Goal: Transaction & Acquisition: Book appointment/travel/reservation

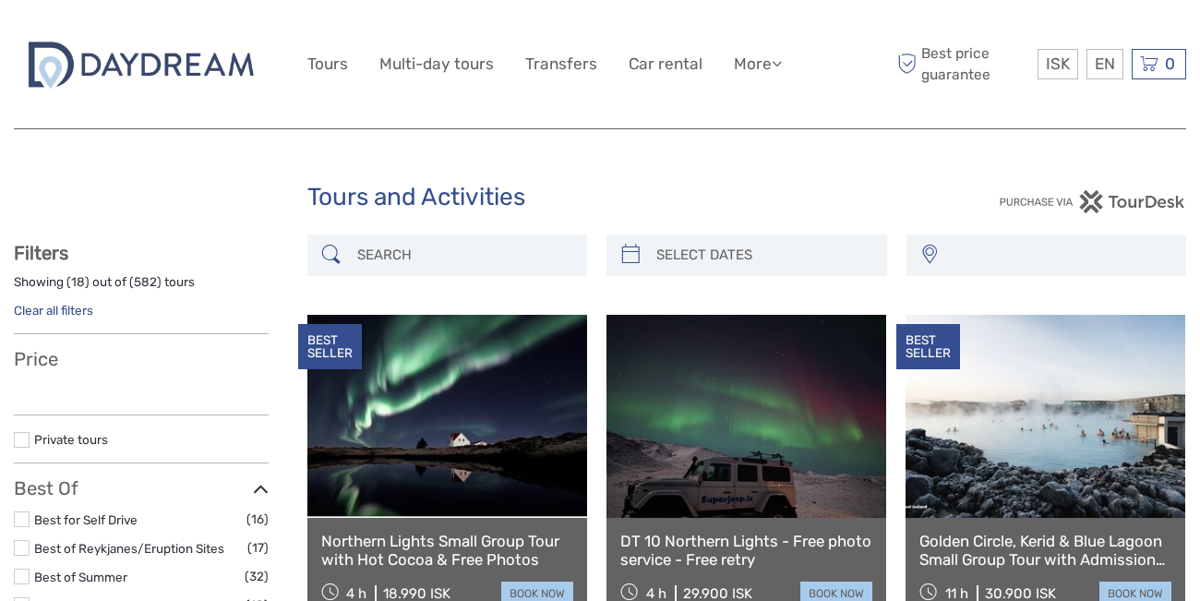
select select
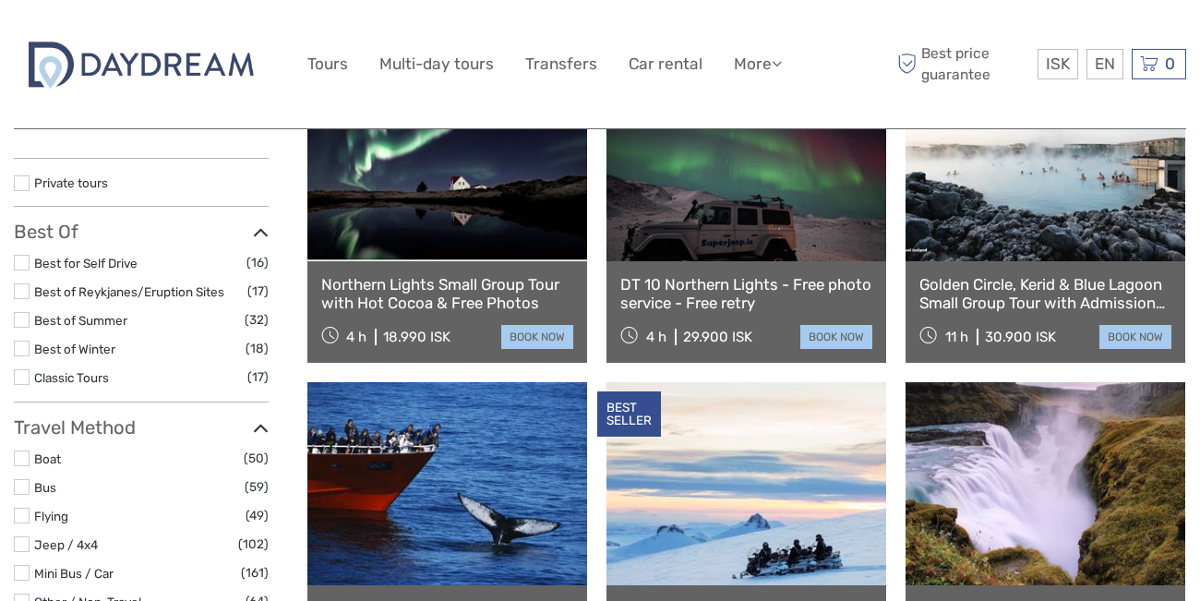
select select
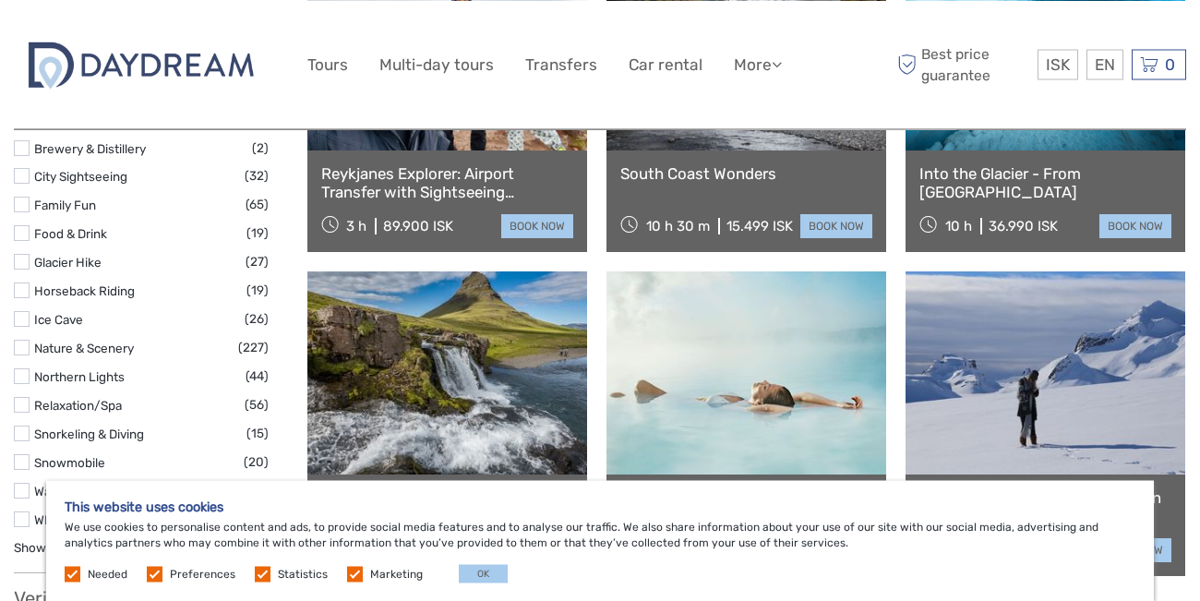
scroll to position [1681, 0]
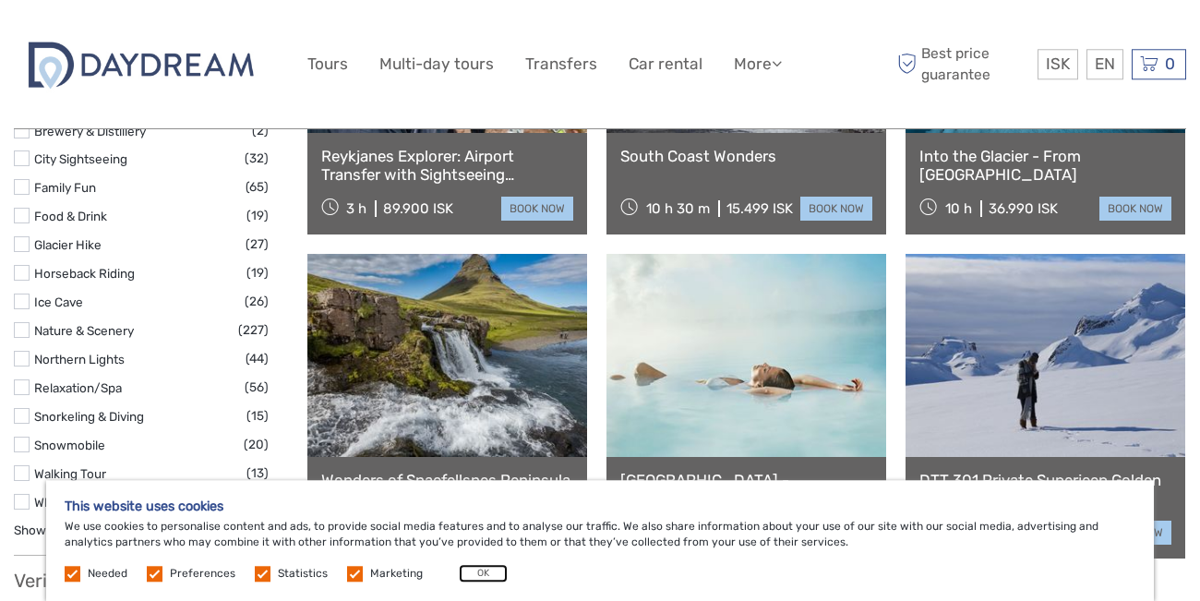
click at [471, 576] on button "OK" at bounding box center [483, 573] width 49 height 18
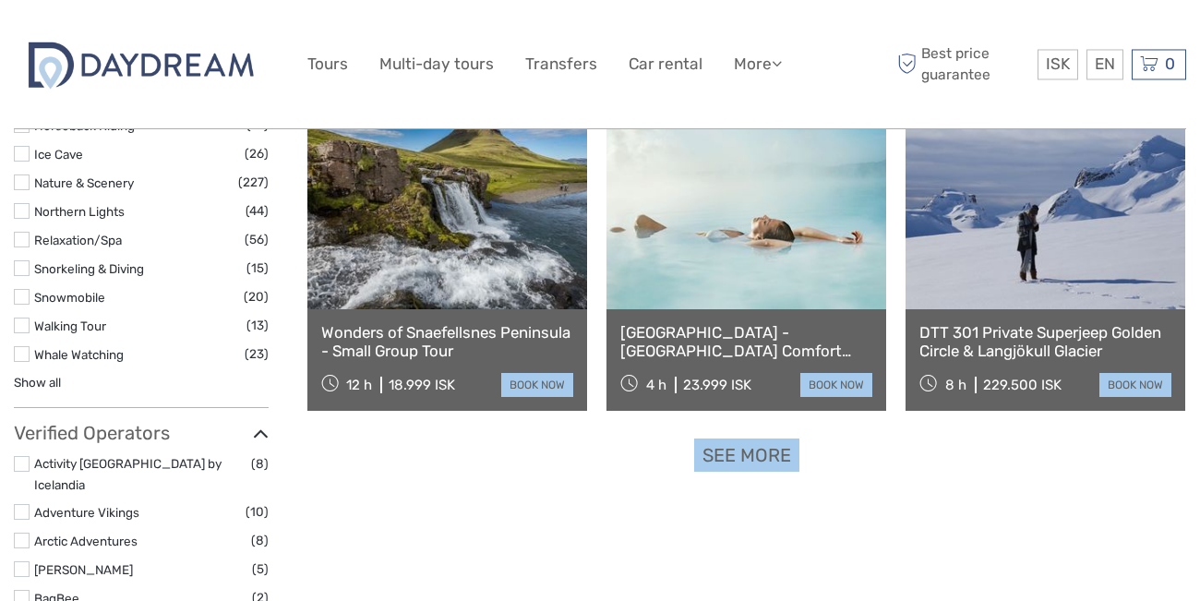
scroll to position [1909, 0]
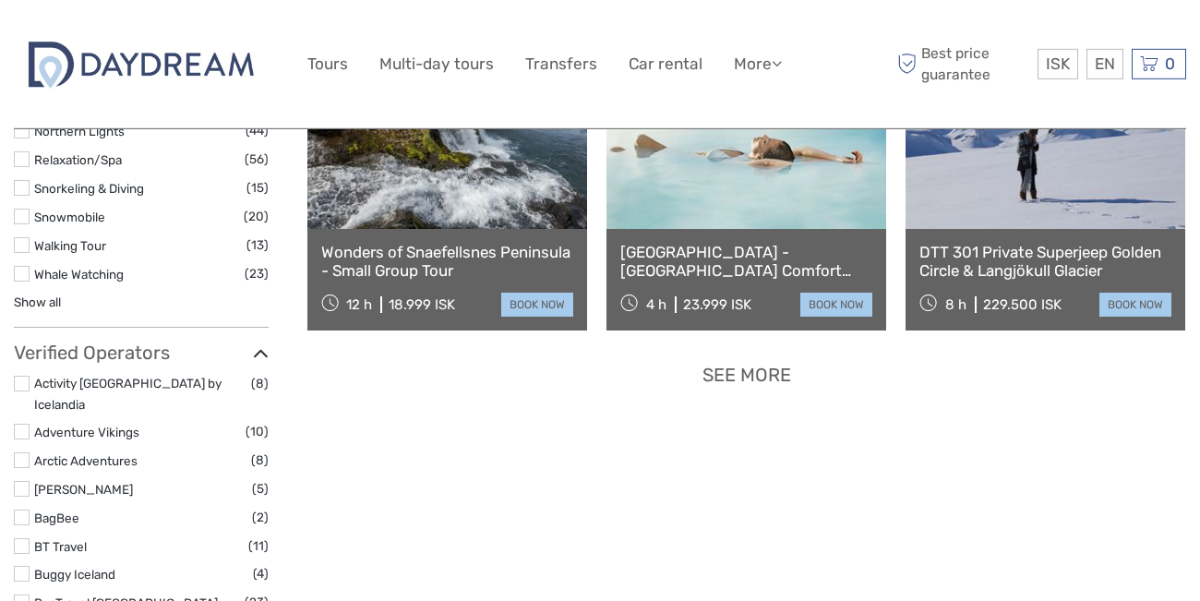
click at [746, 371] on link "See more" at bounding box center [746, 375] width 105 height 34
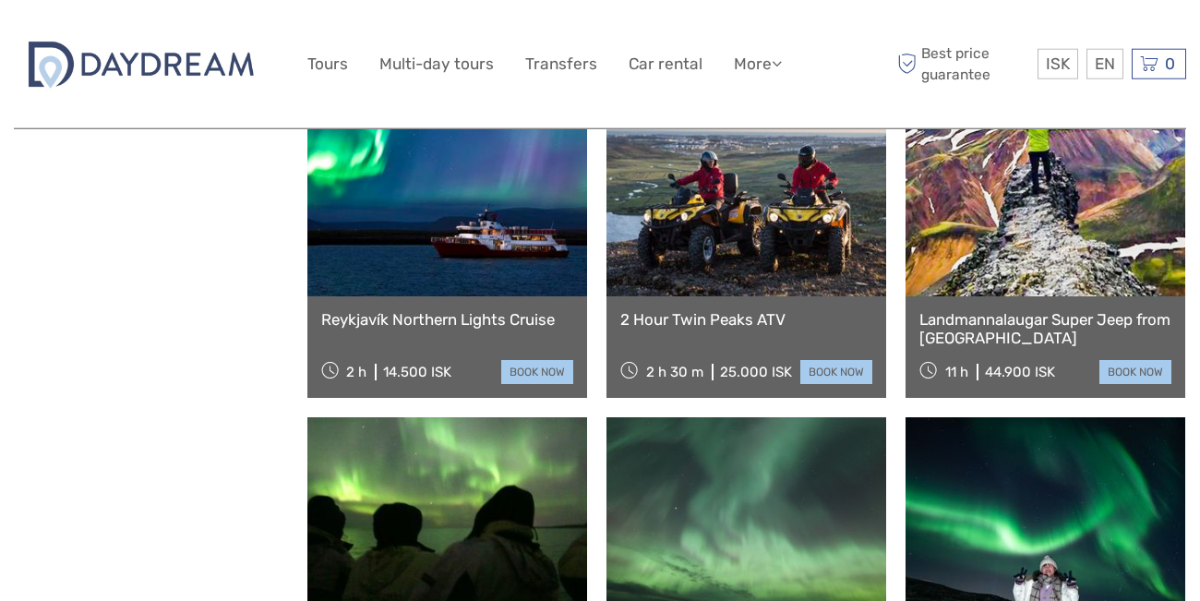
scroll to position [3466, 0]
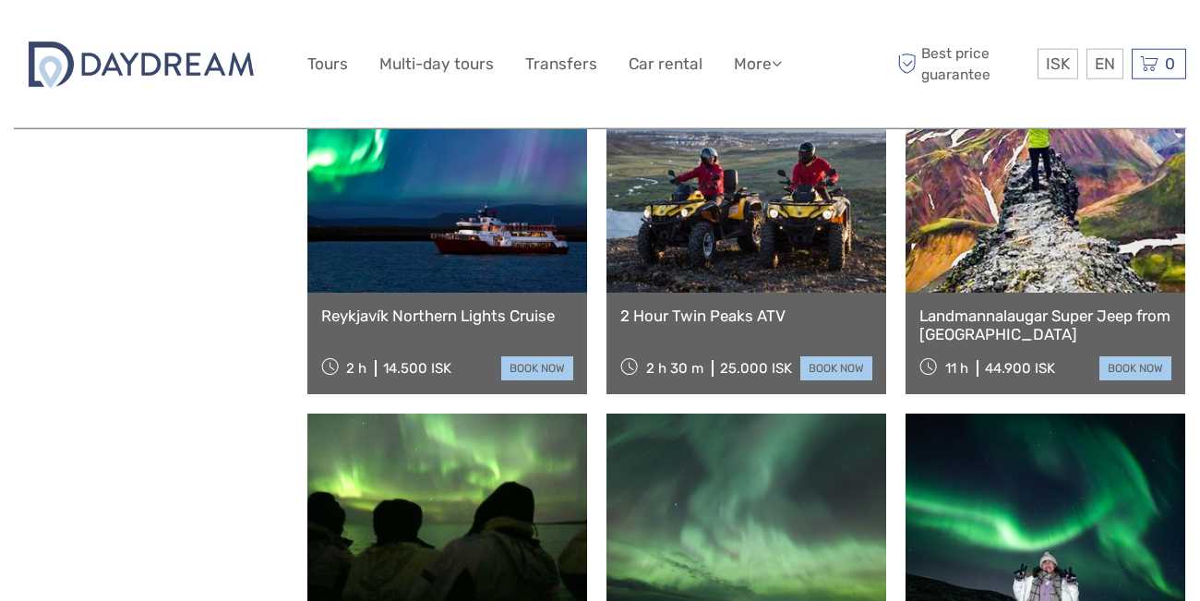
click at [750, 263] on link at bounding box center [747, 191] width 280 height 203
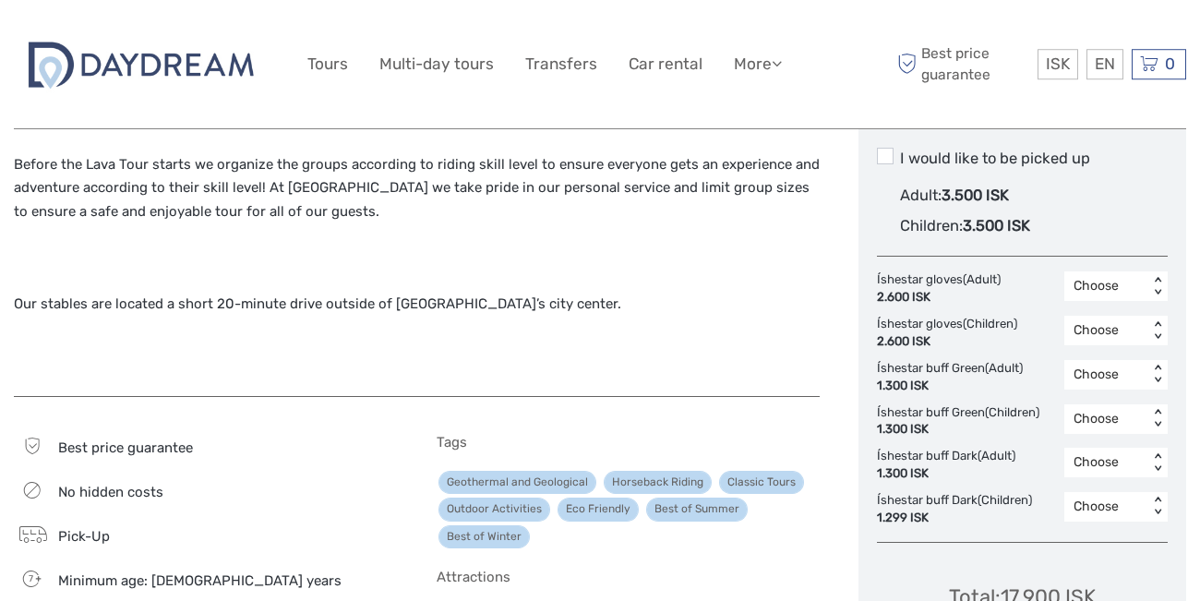
scroll to position [1016, 0]
click at [883, 156] on span at bounding box center [885, 157] width 17 height 17
click at [900, 152] on input "I would like to be picked up" at bounding box center [900, 152] width 0 height 0
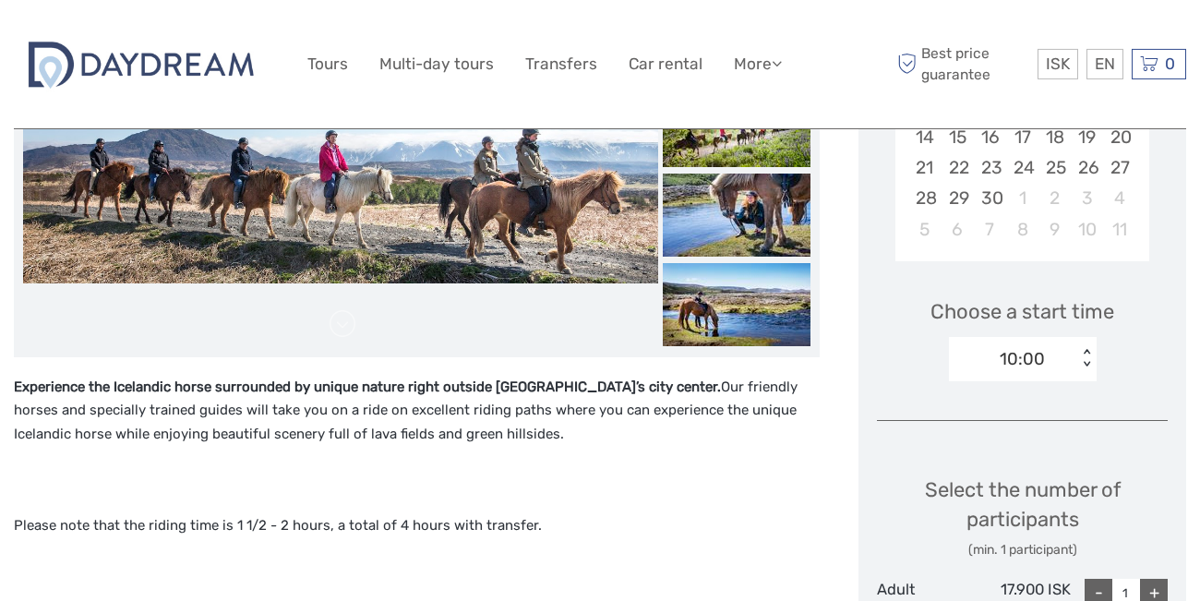
scroll to position [462, 0]
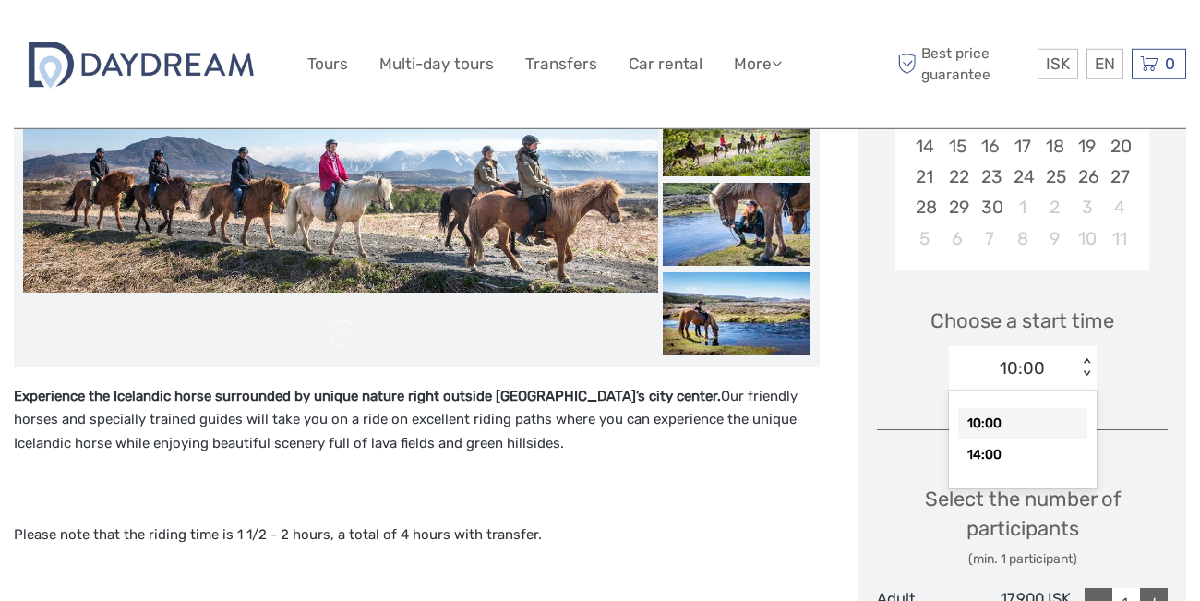
click at [1030, 374] on div "10:00" at bounding box center [1022, 368] width 45 height 24
click at [1003, 462] on div "14:00" at bounding box center [1022, 454] width 129 height 31
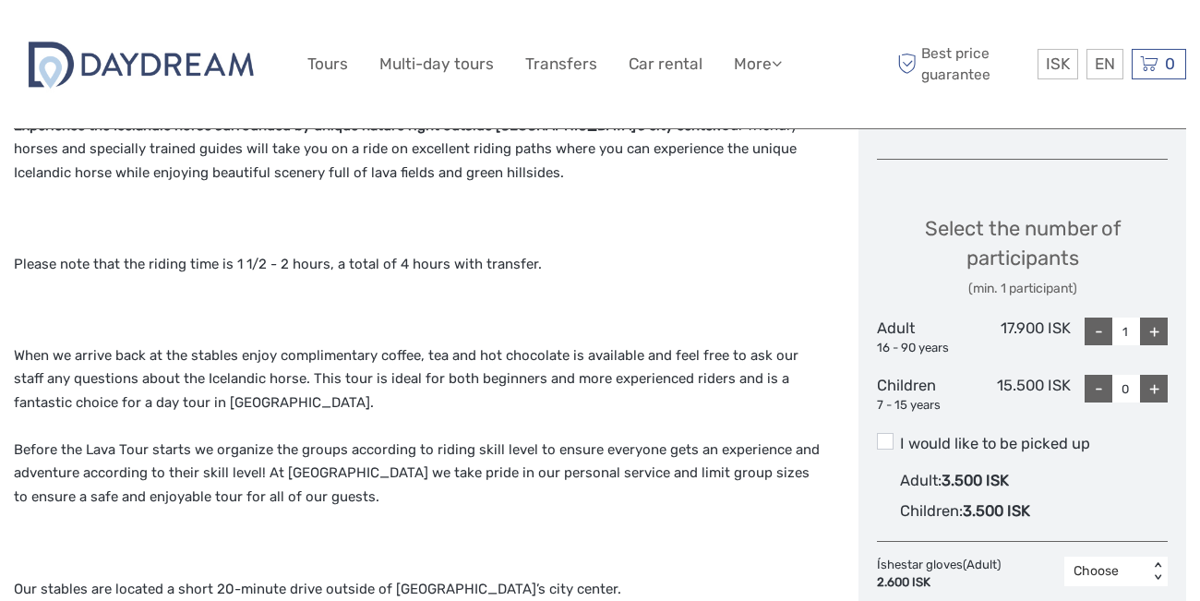
scroll to position [773, 0]
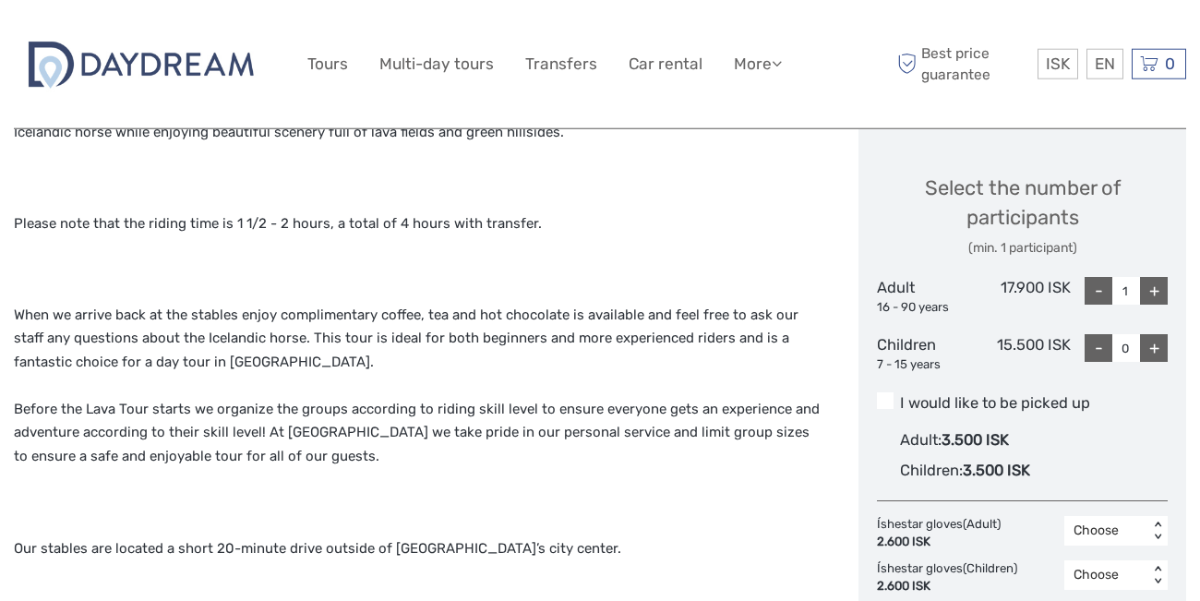
click at [884, 408] on span at bounding box center [885, 400] width 17 height 17
click at [900, 396] on input "I would like to be picked up" at bounding box center [900, 396] width 0 height 0
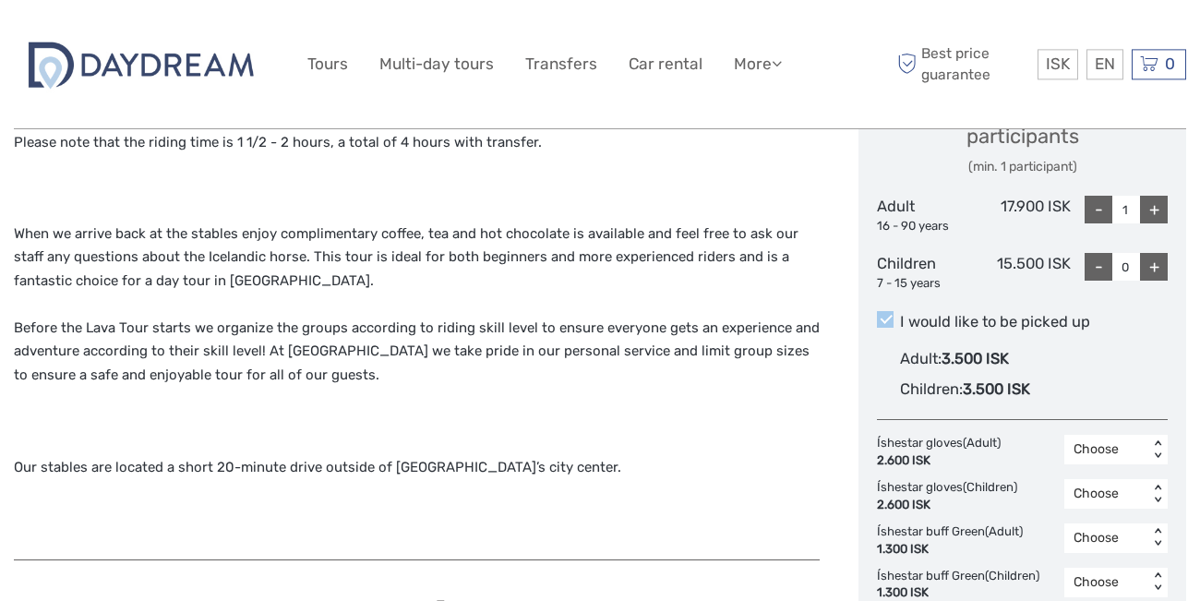
scroll to position [856, 0]
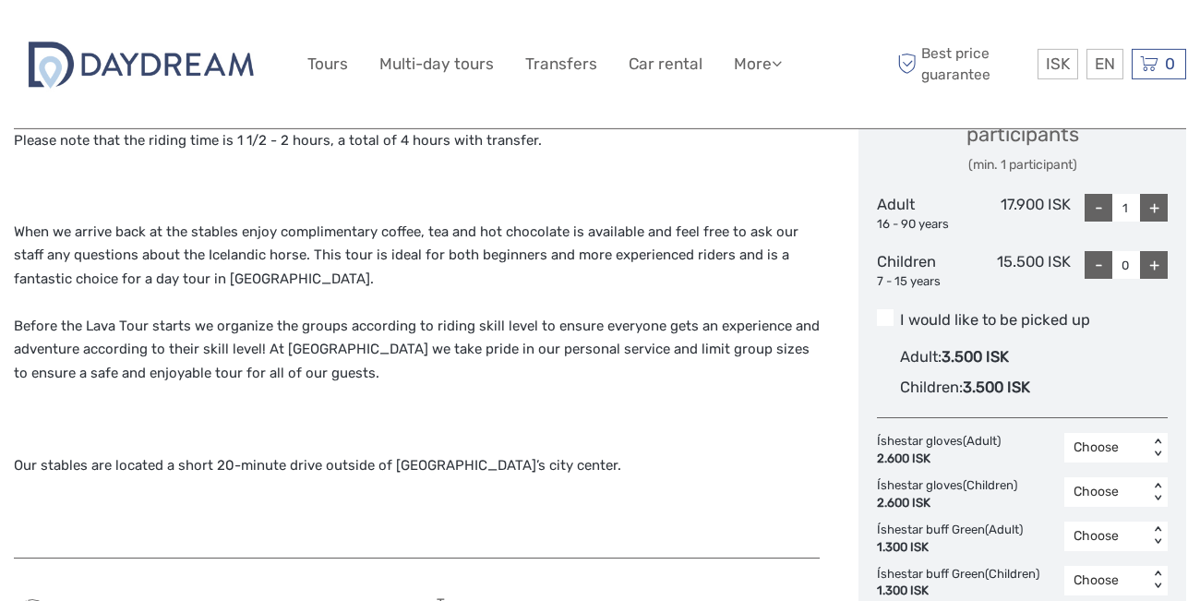
click at [890, 324] on span at bounding box center [885, 317] width 17 height 17
click at [900, 313] on input "I would like to be picked up" at bounding box center [900, 313] width 0 height 0
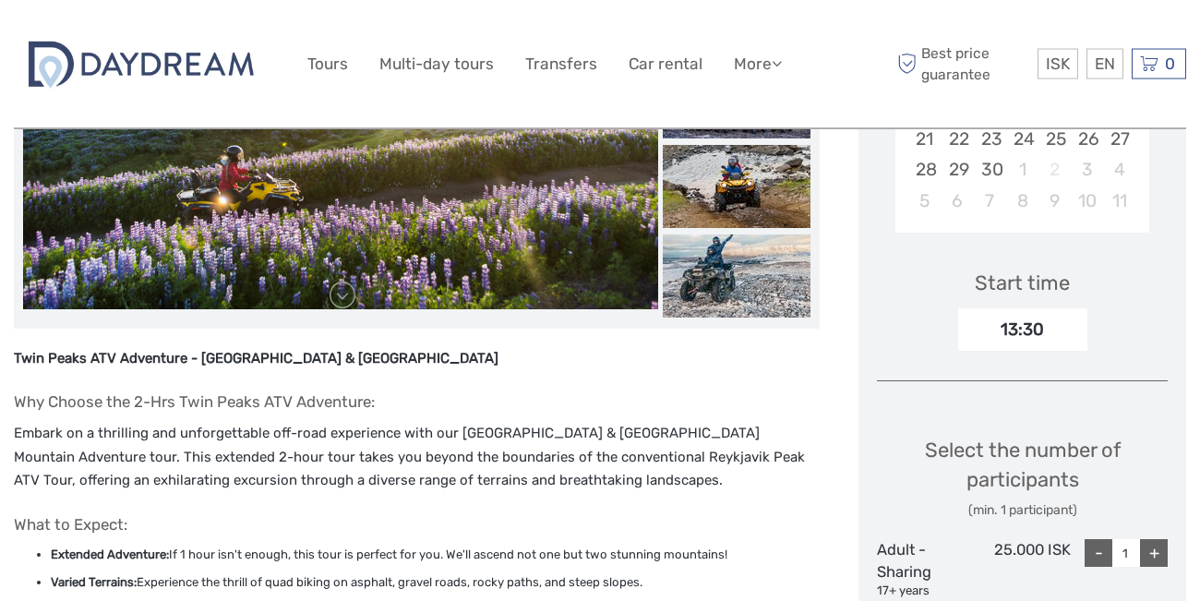
scroll to position [501, 0]
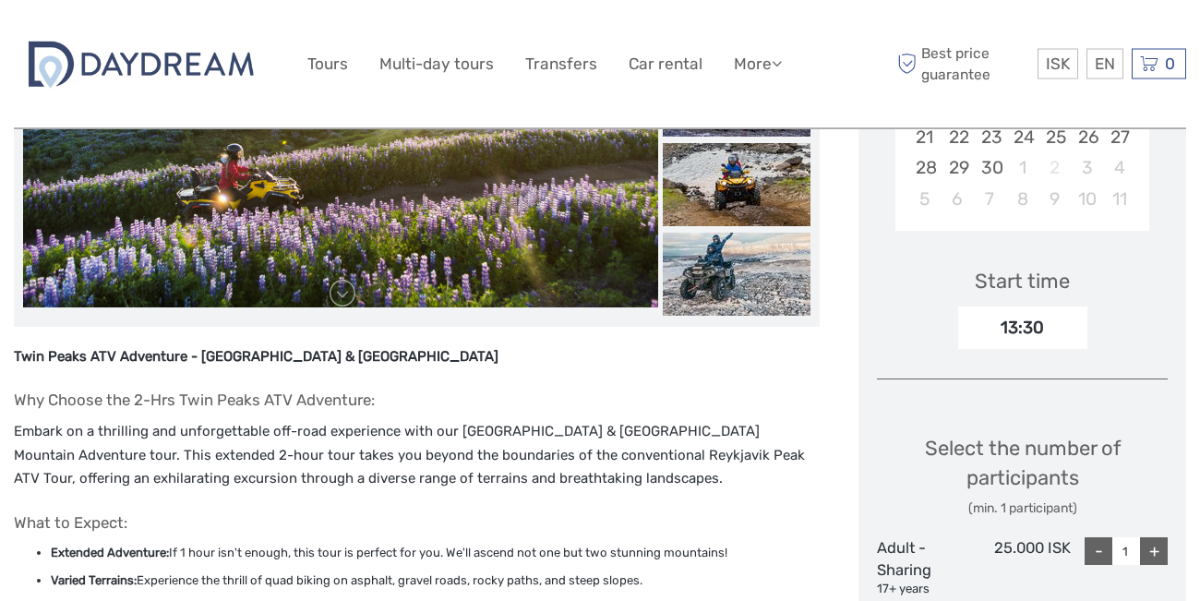
click at [1004, 337] on div "13:30" at bounding box center [1022, 328] width 129 height 42
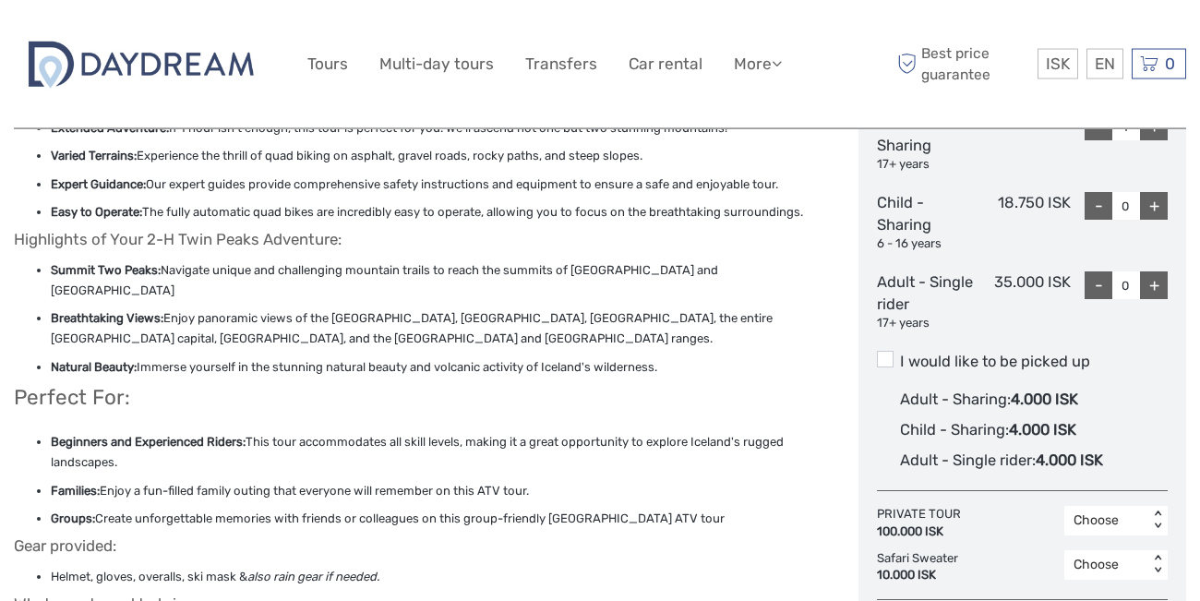
scroll to position [941, 0]
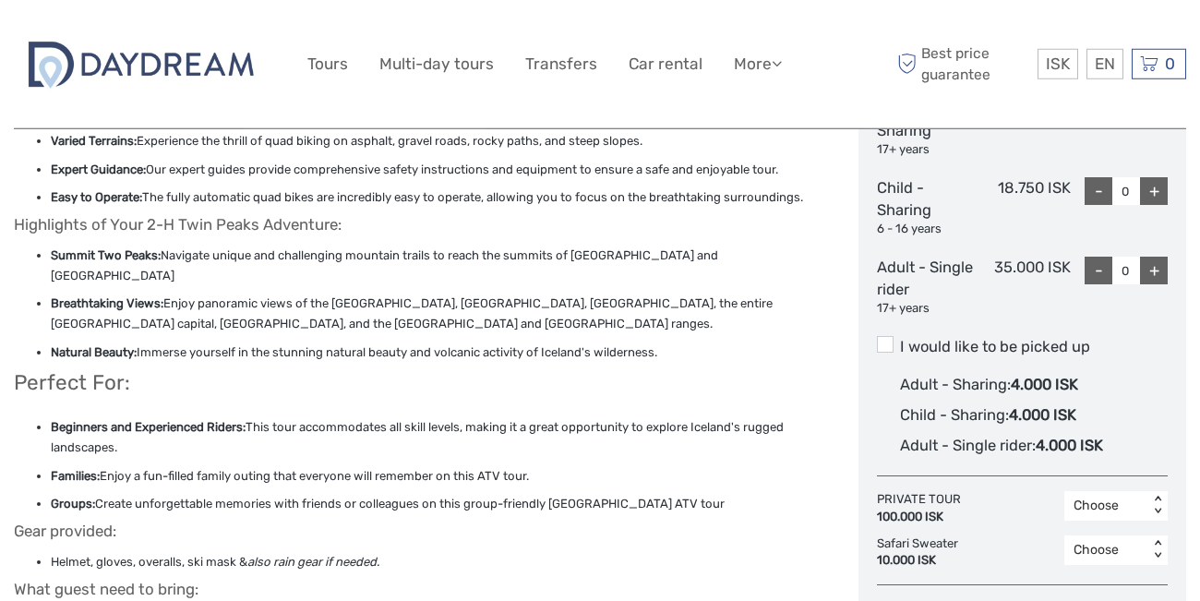
click at [884, 355] on label "I would like to be picked up" at bounding box center [1022, 347] width 291 height 22
click at [900, 340] on input "I would like to be picked up" at bounding box center [900, 340] width 0 height 0
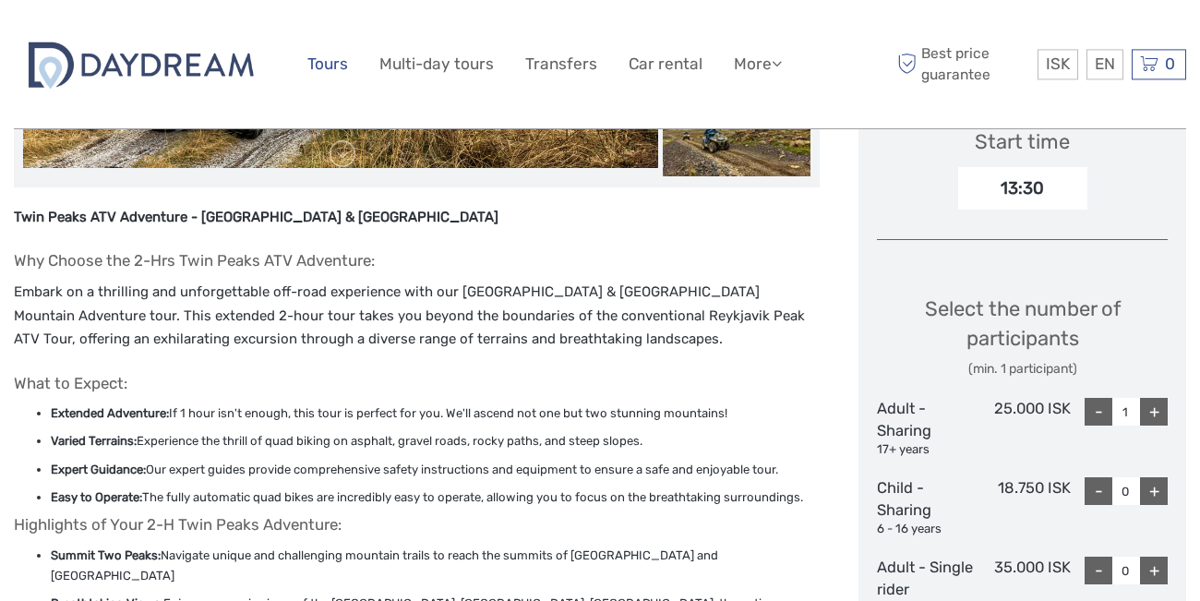
scroll to position [646, 0]
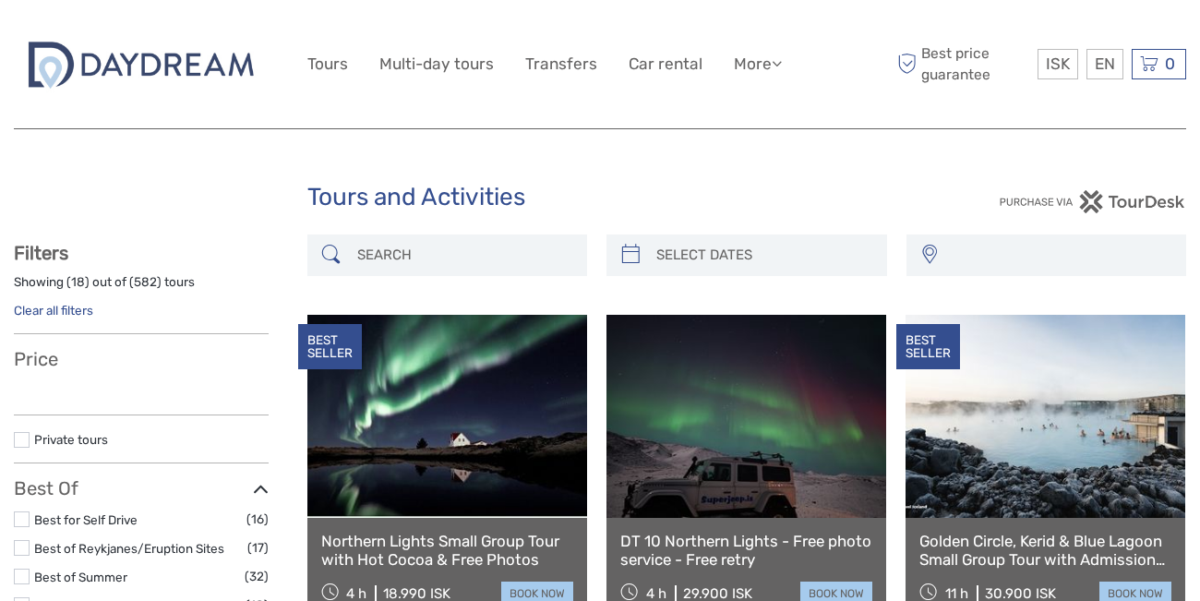
select select
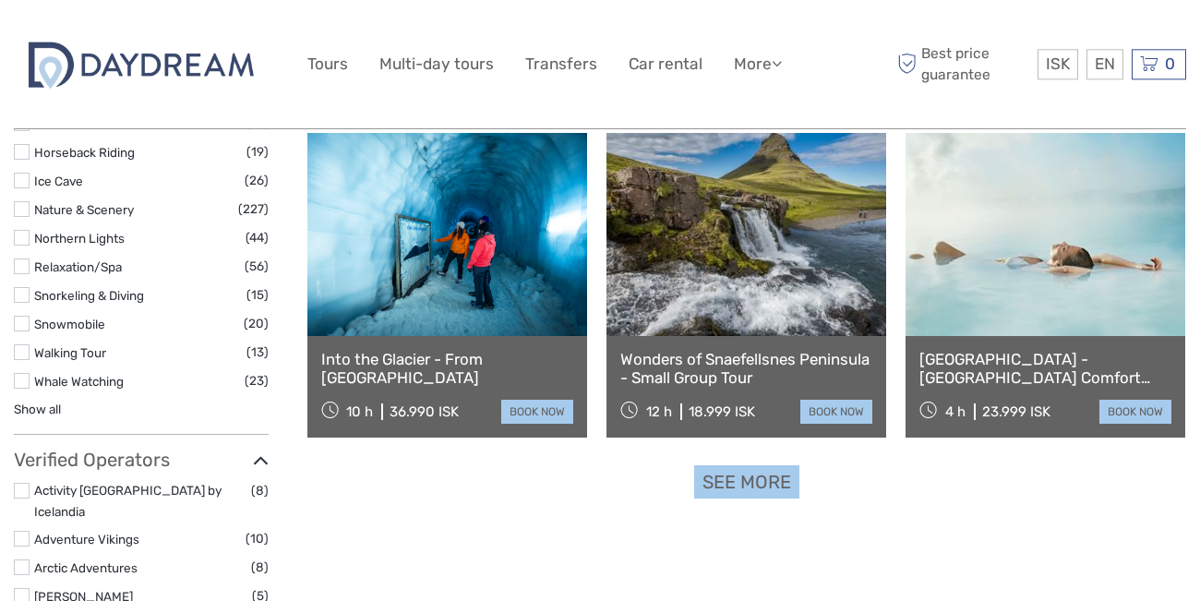
scroll to position [1819, 0]
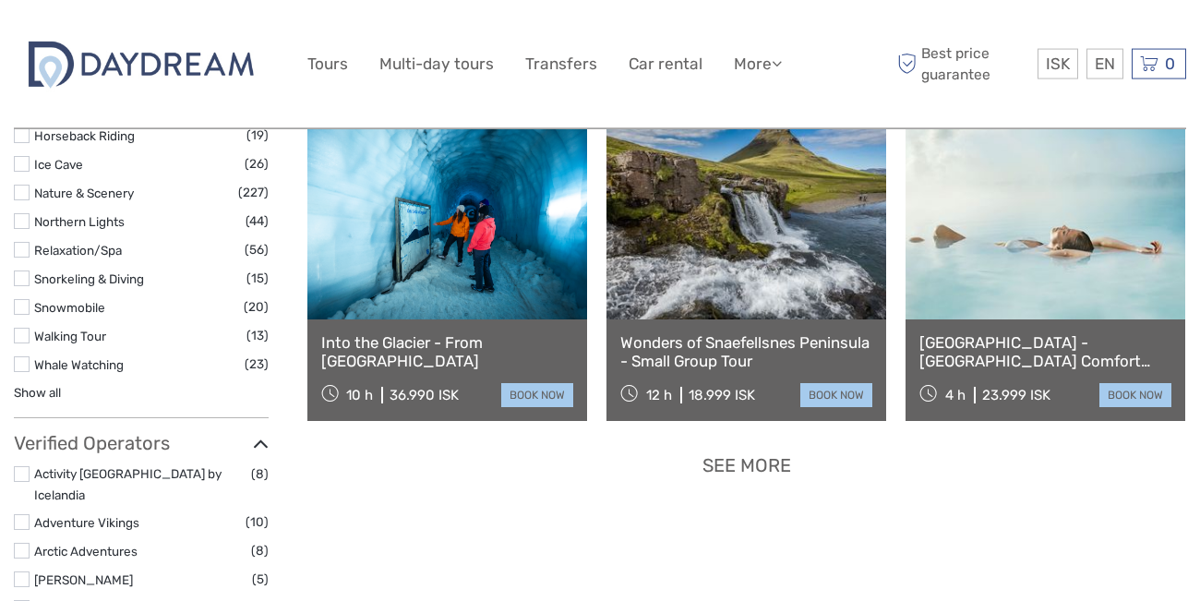
click at [774, 469] on link "See more" at bounding box center [746, 466] width 105 height 34
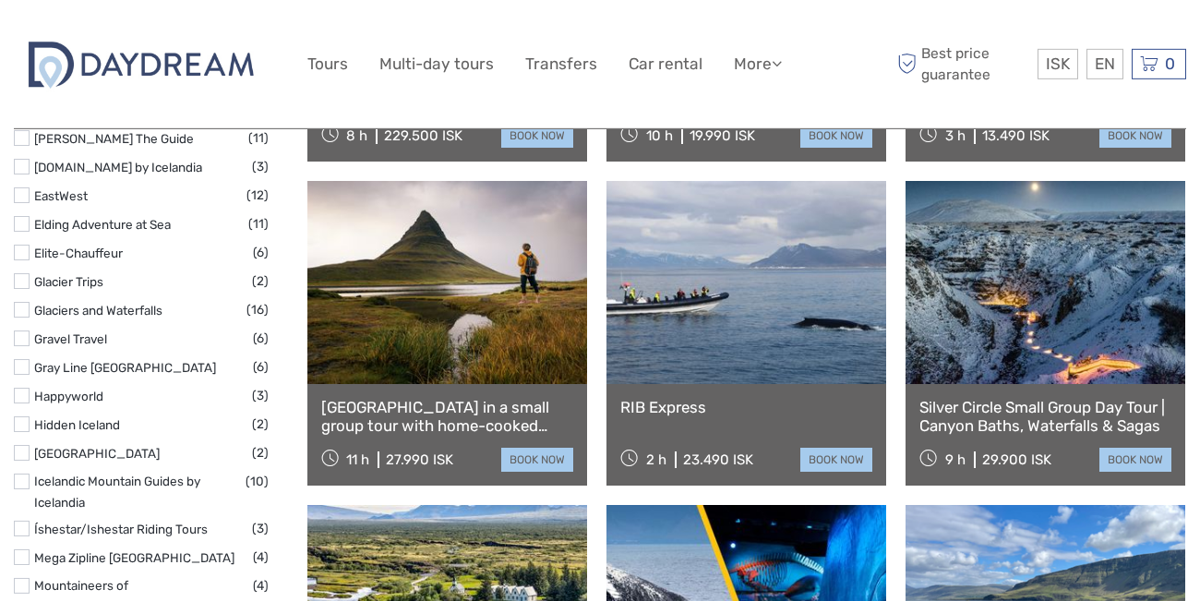
scroll to position [2405, 0]
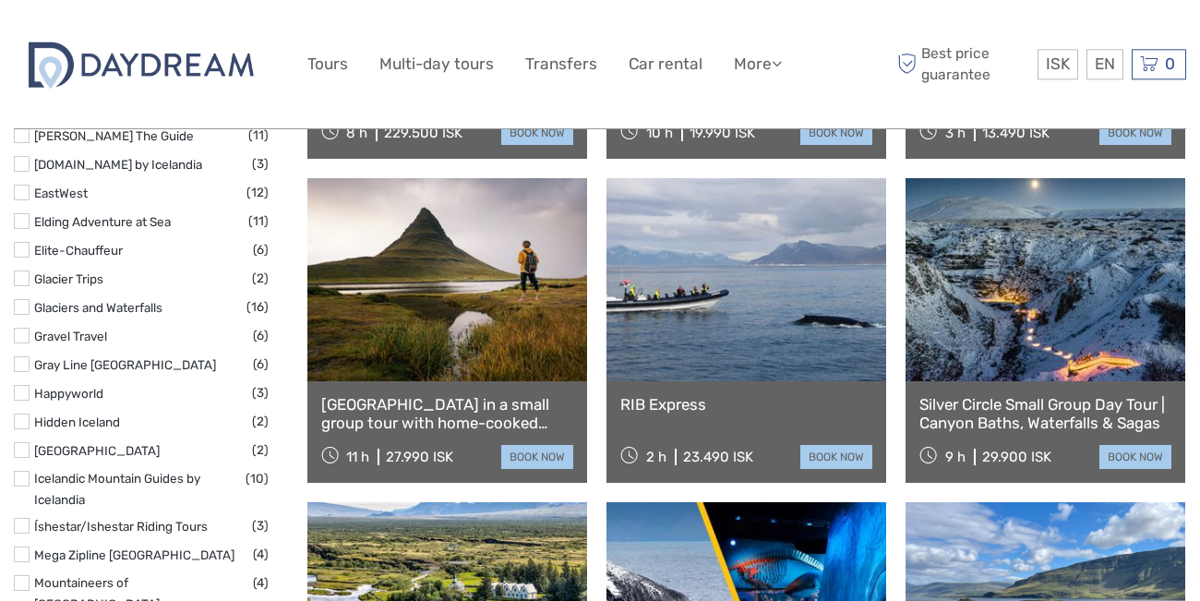
click at [792, 331] on link at bounding box center [747, 279] width 280 height 203
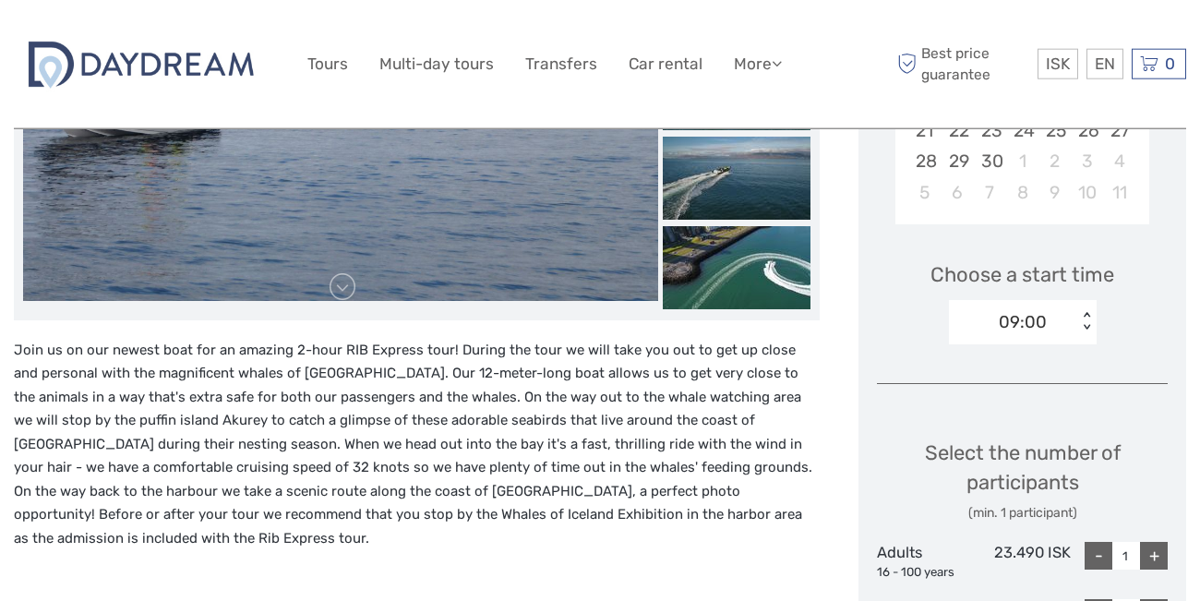
scroll to position [481, 0]
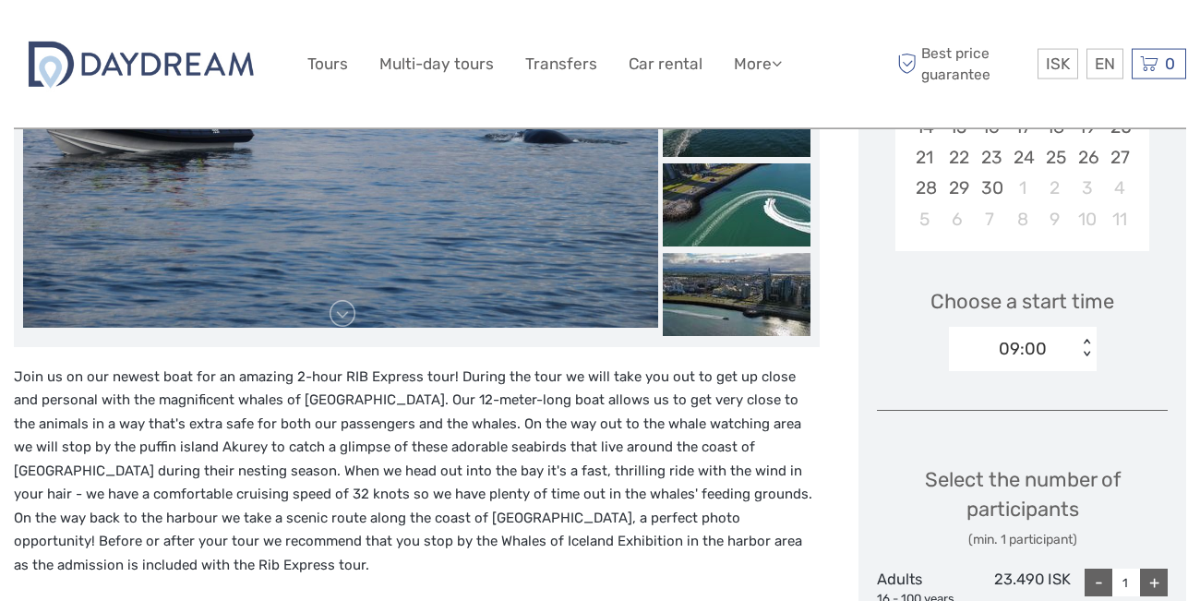
click at [993, 349] on div "09:00" at bounding box center [1013, 349] width 128 height 28
click at [904, 338] on div "Choose a start time 09:00 < >" at bounding box center [1022, 321] width 291 height 118
